Goal: Submit feedback/report problem

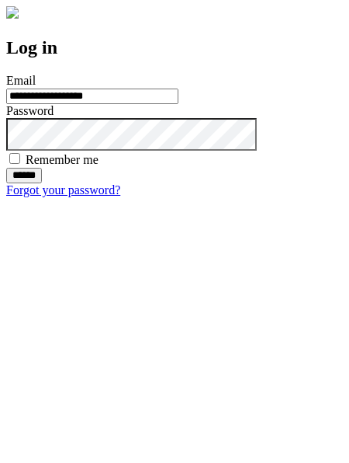
click at [42, 183] on input "******" at bounding box center [24, 176] width 36 height 16
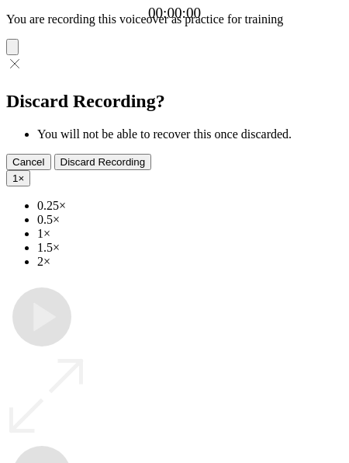
type input "**********"
